Goal: Information Seeking & Learning: Find specific page/section

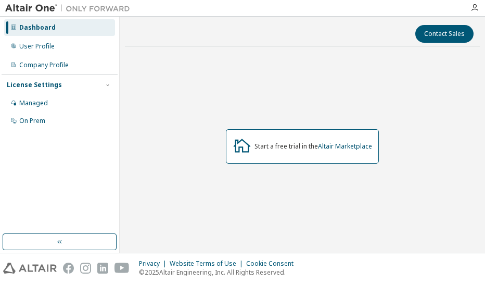
click at [479, 6] on div at bounding box center [474, 8] width 21 height 8
click at [474, 8] on icon "button" at bounding box center [475, 8] width 8 height 8
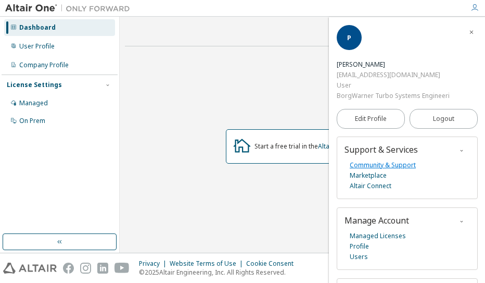
click at [366, 162] on link "Community & Support" at bounding box center [383, 165] width 66 height 10
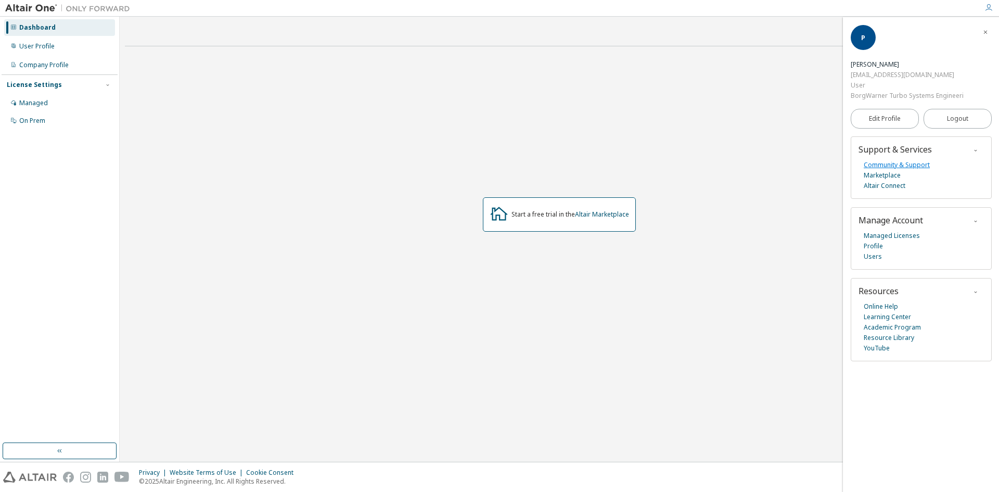
click at [485, 165] on link "Community & Support" at bounding box center [897, 165] width 66 height 10
